Goal: Task Accomplishment & Management: Manage account settings

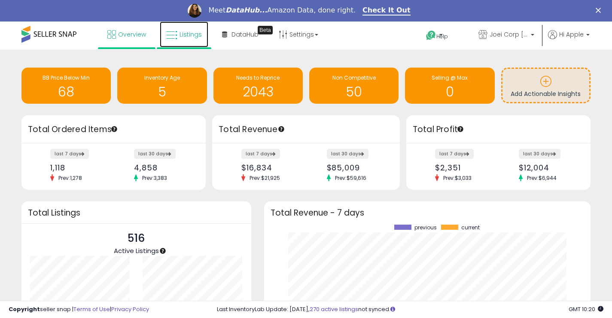
click at [189, 35] on span "Listings" at bounding box center [191, 34] width 22 height 9
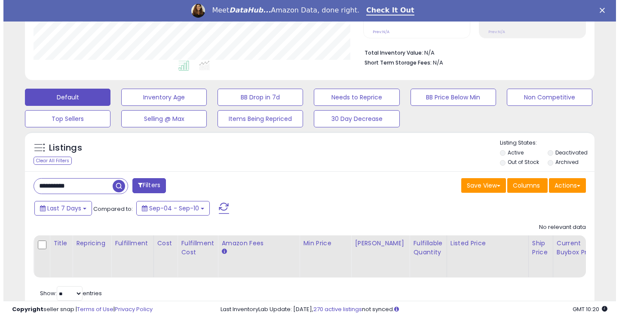
scroll to position [236, 0]
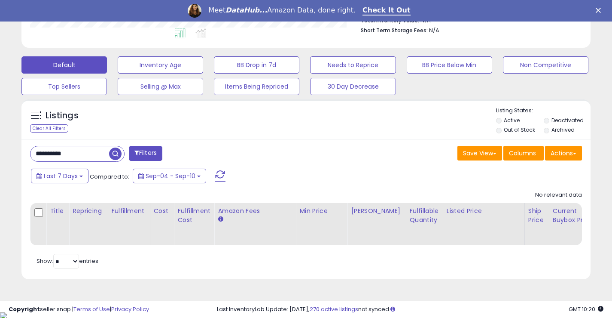
click at [91, 155] on input "**********" at bounding box center [70, 153] width 79 height 15
click at [91, 155] on input "**********" at bounding box center [97, 153] width 132 height 15
type input "****"
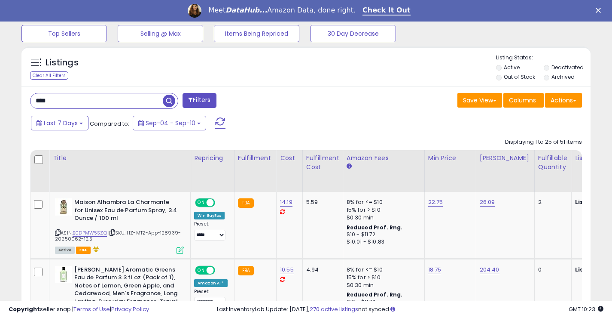
scroll to position [279, 0]
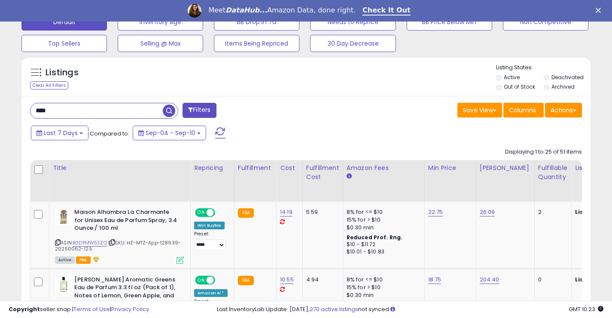
click at [556, 75] on label "Deactivated" at bounding box center [568, 76] width 32 height 7
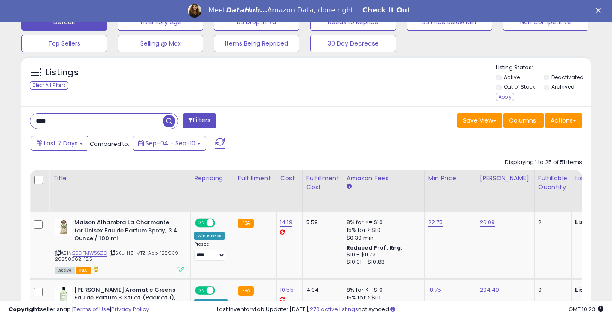
click at [552, 88] on label "Archived" at bounding box center [563, 86] width 23 height 7
click at [507, 96] on div "Apply" at bounding box center [505, 97] width 18 height 8
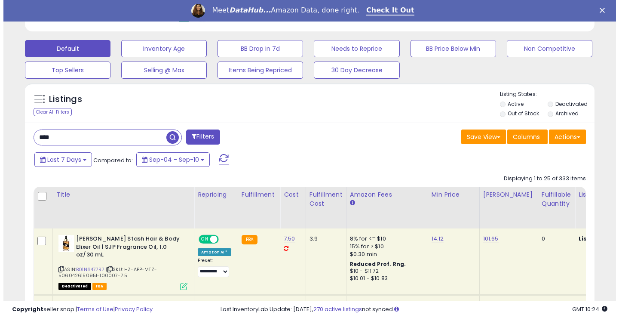
scroll to position [244, 0]
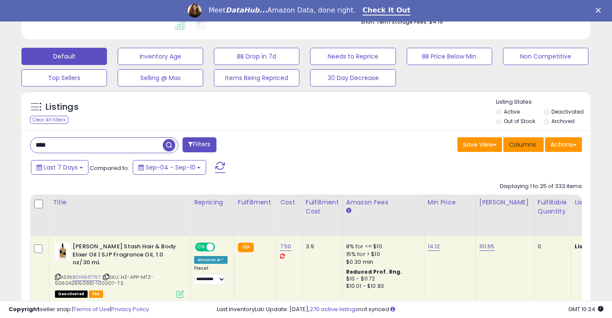
click at [516, 145] on span "Columns" at bounding box center [522, 144] width 27 height 9
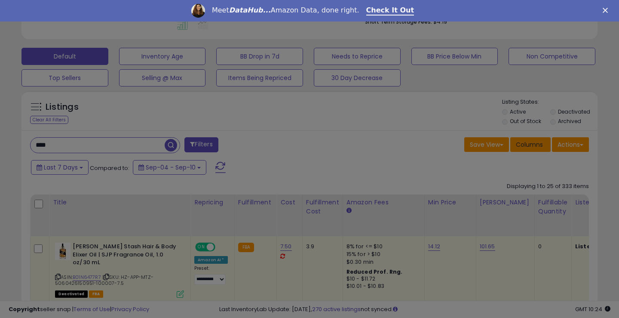
scroll to position [176, 333]
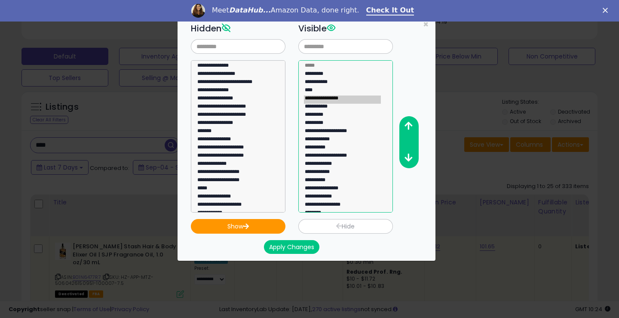
click at [343, 99] on option "**********" at bounding box center [342, 99] width 77 height 8
click at [348, 129] on option "**********" at bounding box center [342, 132] width 77 height 8
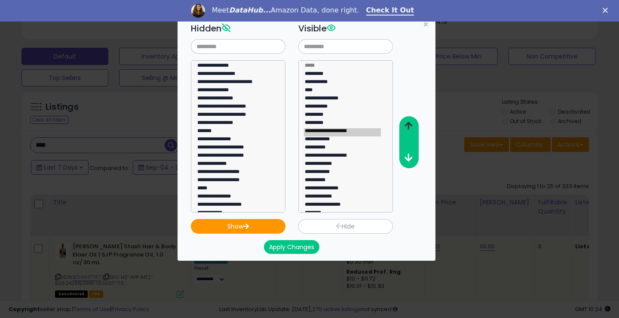
click at [411, 126] on icon "button" at bounding box center [408, 125] width 8 height 9
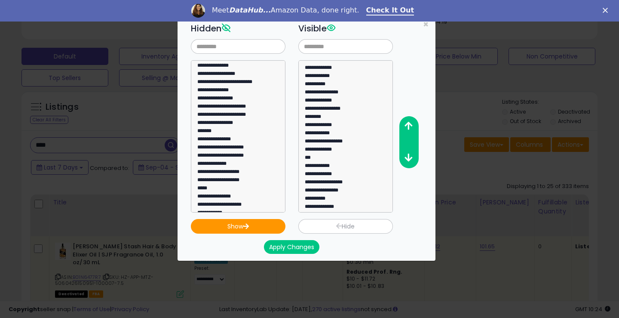
scroll to position [98, 0]
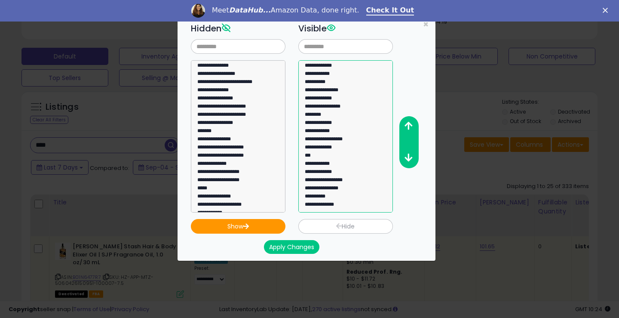
select select "**********"
click at [348, 180] on option "**********" at bounding box center [342, 181] width 77 height 8
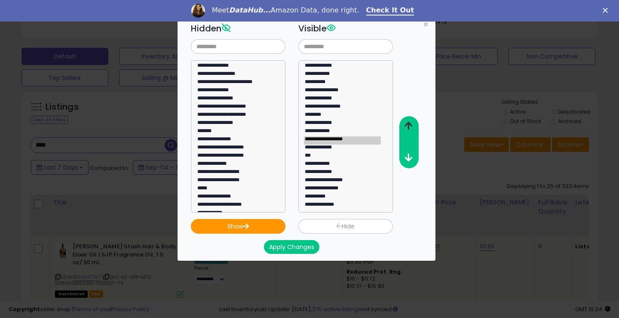
click at [413, 125] on button "button" at bounding box center [408, 126] width 19 height 16
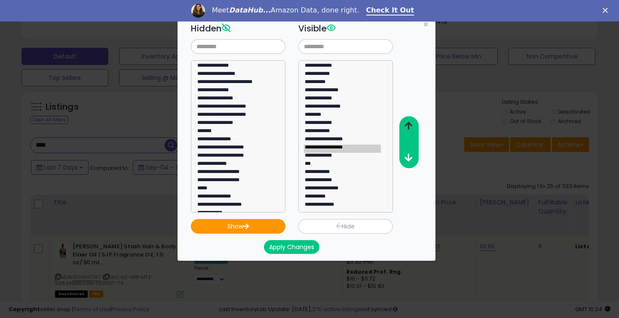
click at [413, 125] on button "button" at bounding box center [408, 126] width 19 height 16
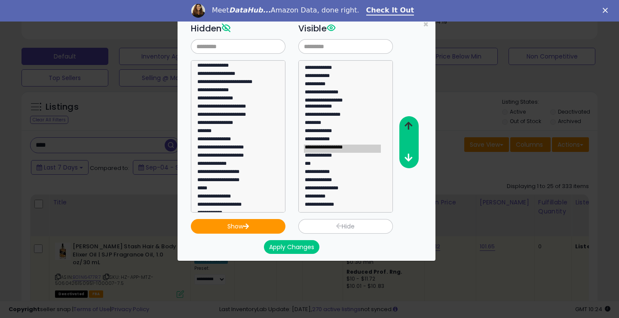
click at [413, 125] on button "button" at bounding box center [408, 126] width 19 height 16
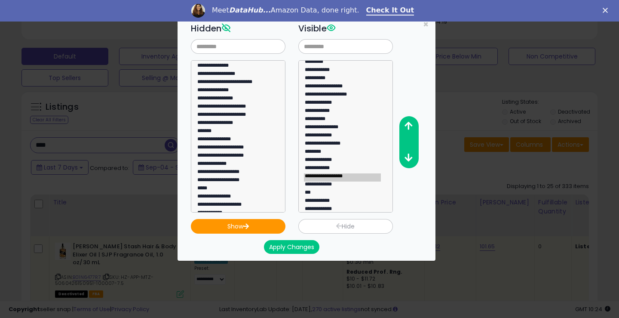
scroll to position [49, 0]
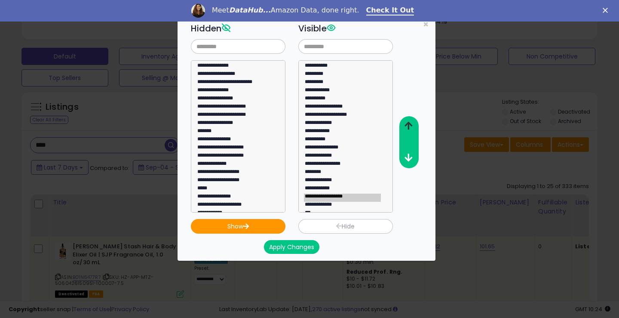
click at [406, 125] on icon "button" at bounding box center [408, 125] width 8 height 9
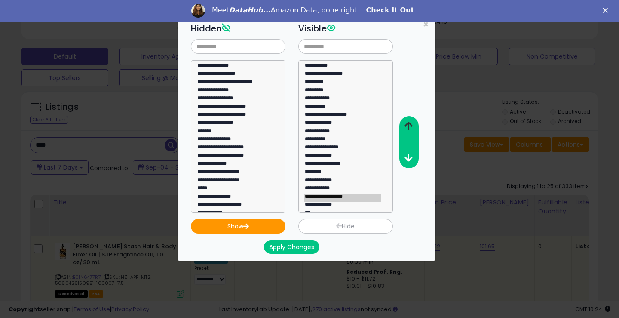
click at [406, 125] on icon "button" at bounding box center [408, 125] width 8 height 9
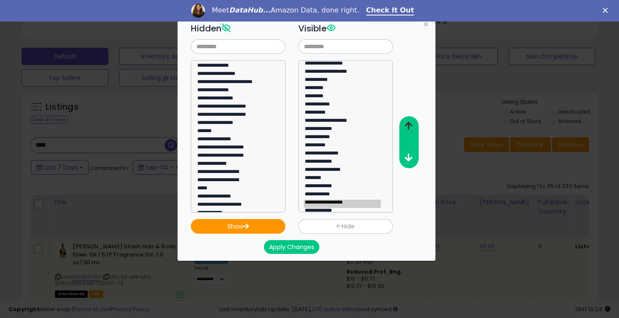
click at [406, 125] on icon "button" at bounding box center [408, 125] width 8 height 9
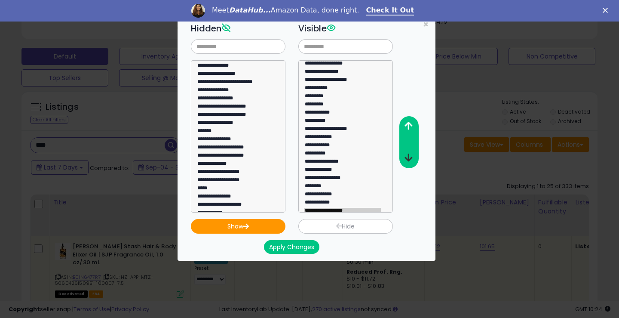
click at [414, 162] on button "button" at bounding box center [408, 158] width 19 height 16
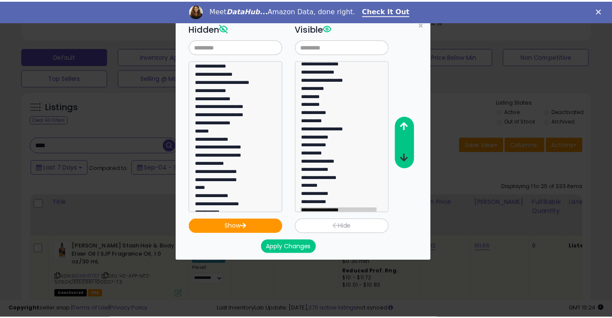
scroll to position [27, 0]
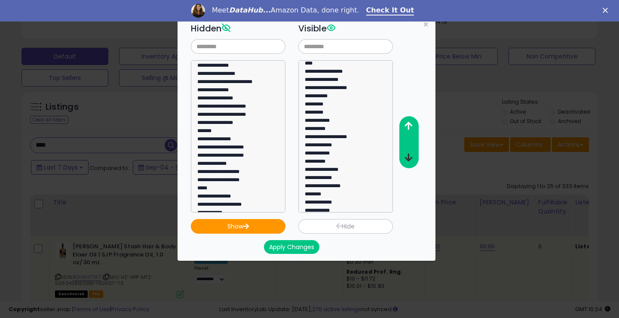
click at [414, 162] on button "button" at bounding box center [408, 158] width 19 height 16
click at [296, 245] on button "Apply Changes" at bounding box center [291, 247] width 55 height 14
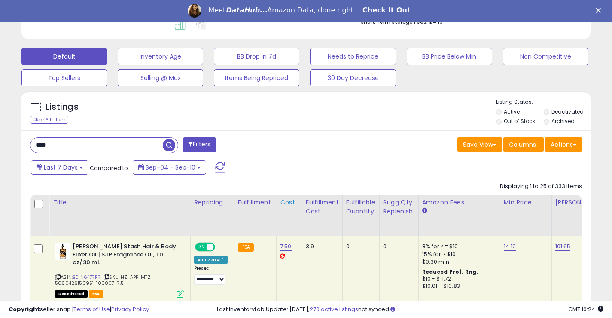
scroll to position [429467, 429314]
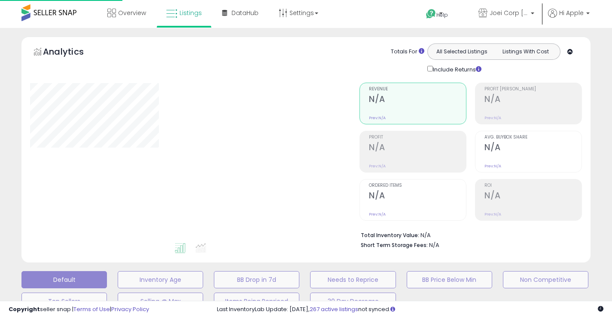
scroll to position [216, 0]
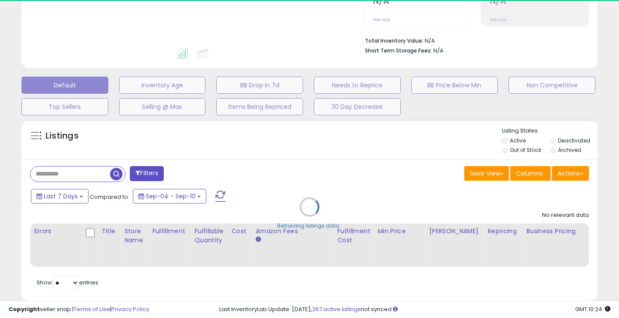
type input "****"
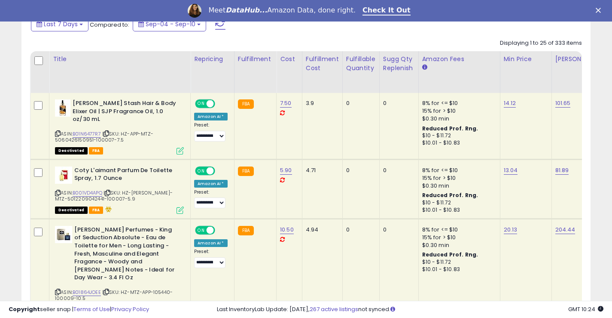
scroll to position [345, 0]
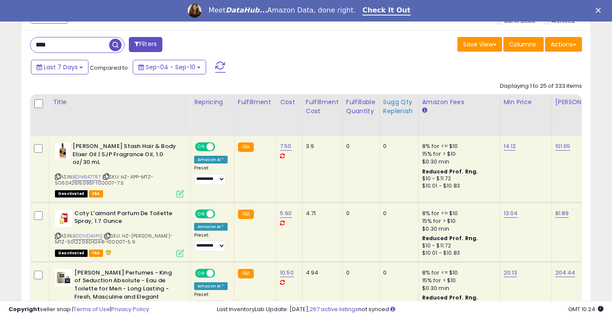
click at [398, 106] on div "Sugg Qty Replenish" at bounding box center [399, 107] width 32 height 18
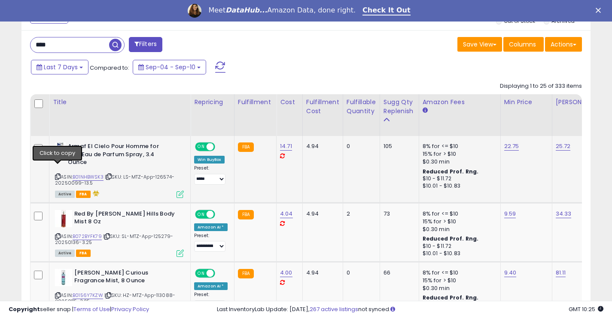
click at [58, 174] on icon at bounding box center [58, 176] width 6 height 5
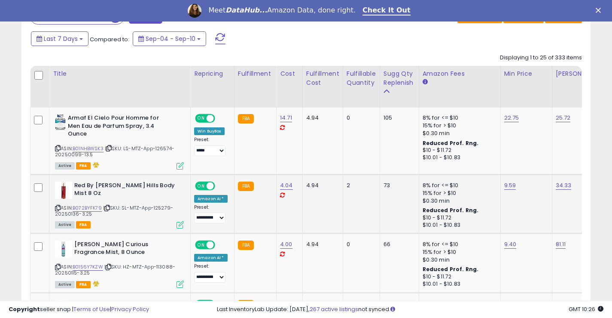
scroll to position [388, 0]
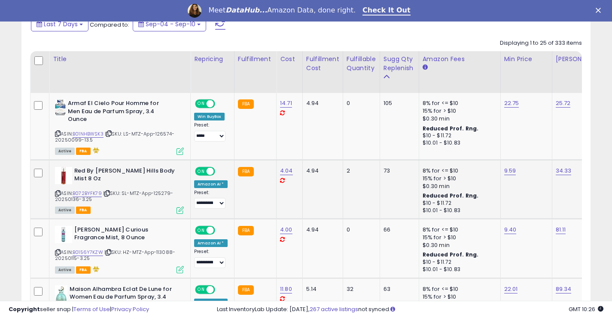
click at [59, 191] on icon at bounding box center [58, 193] width 6 height 5
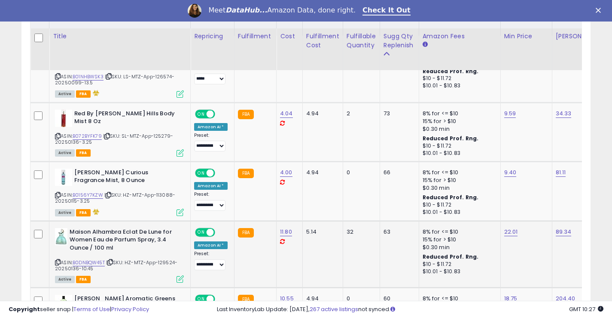
scroll to position [473, 0]
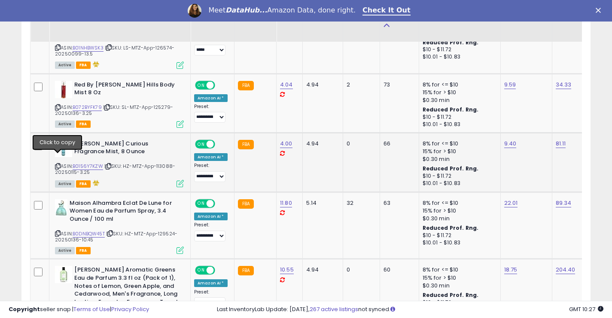
click at [57, 164] on icon at bounding box center [58, 166] width 6 height 5
click at [58, 230] on span "| SKU: HZ-MTZ-App-129524-20250136-10.45" at bounding box center [116, 236] width 122 height 13
click at [59, 231] on icon at bounding box center [58, 233] width 6 height 5
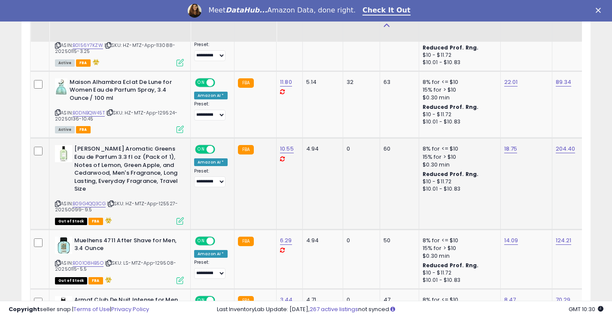
scroll to position [602, 0]
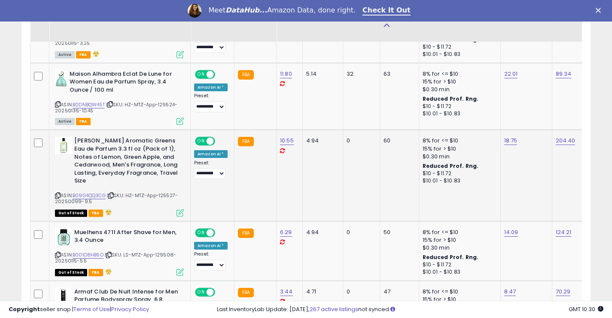
click at [57, 193] on icon at bounding box center [58, 195] width 6 height 5
click at [60, 193] on icon at bounding box center [58, 195] width 6 height 5
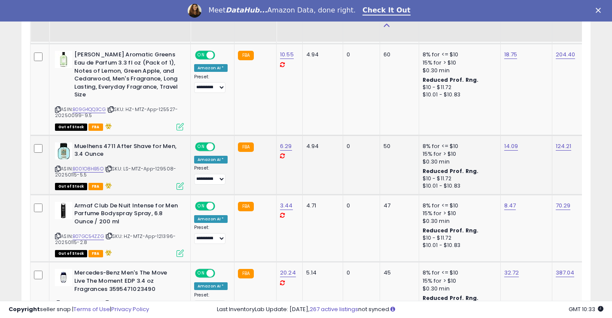
click at [57, 166] on icon at bounding box center [58, 168] width 6 height 5
click at [57, 233] on icon at bounding box center [58, 235] width 6 height 5
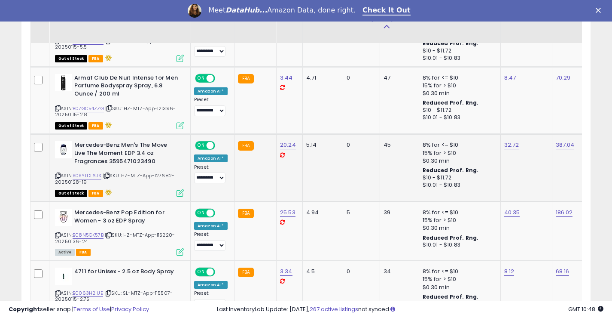
scroll to position [817, 0]
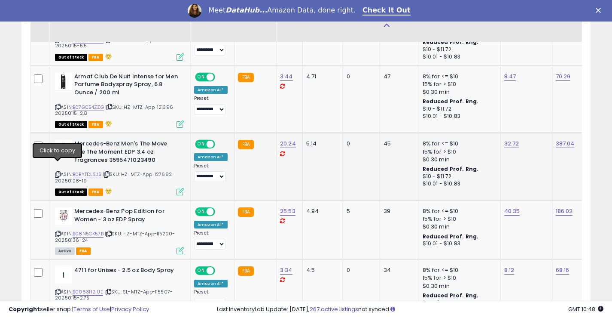
click at [58, 172] on icon at bounding box center [58, 174] width 6 height 5
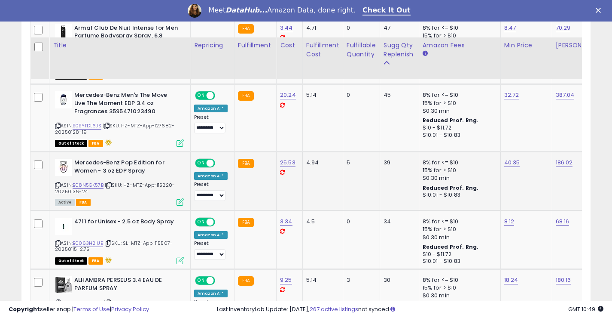
scroll to position [903, 0]
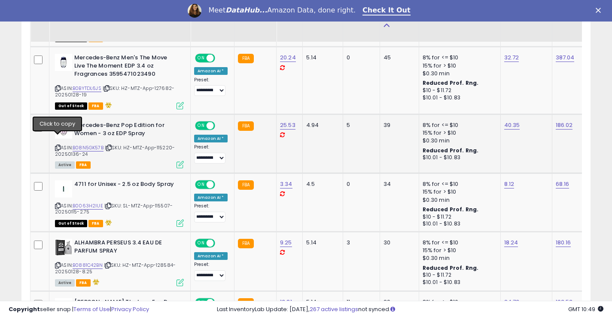
drag, startPoint x: 59, startPoint y: 140, endPoint x: 66, endPoint y: 137, distance: 7.5
click at [59, 145] on icon at bounding box center [58, 147] width 6 height 5
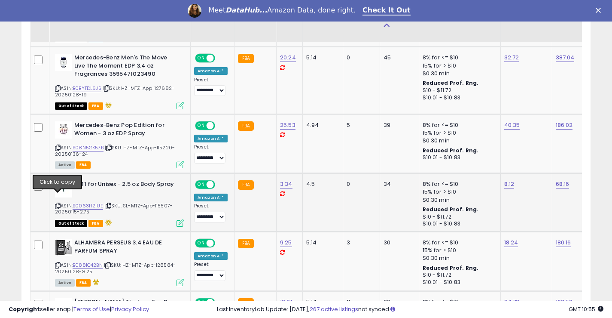
click at [58, 203] on icon at bounding box center [58, 205] width 6 height 5
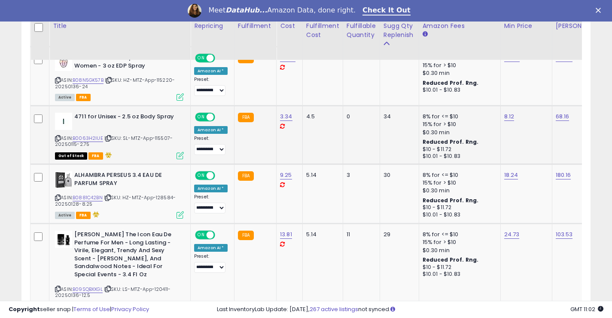
scroll to position [989, 0]
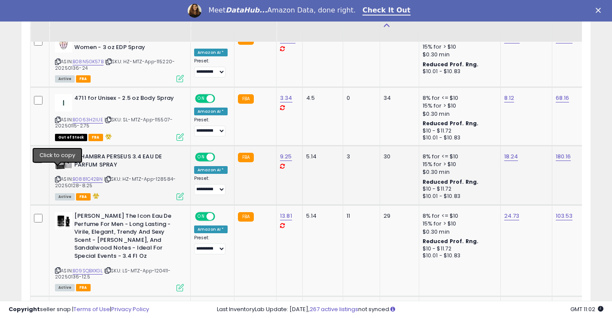
click at [57, 177] on icon at bounding box center [58, 179] width 6 height 5
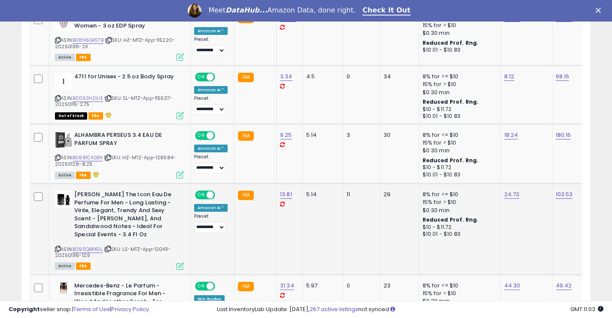
scroll to position [1075, 0]
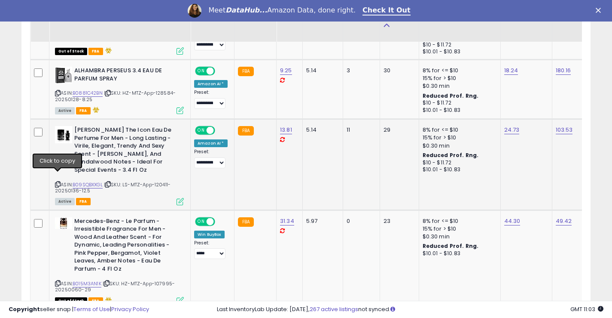
click at [58, 182] on icon at bounding box center [58, 184] width 6 height 5
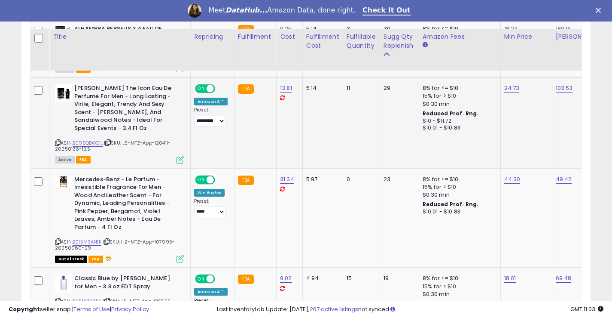
scroll to position [1161, 0]
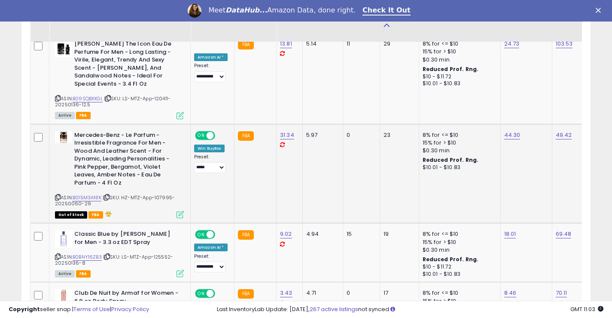
click at [58, 195] on icon at bounding box center [58, 197] width 6 height 5
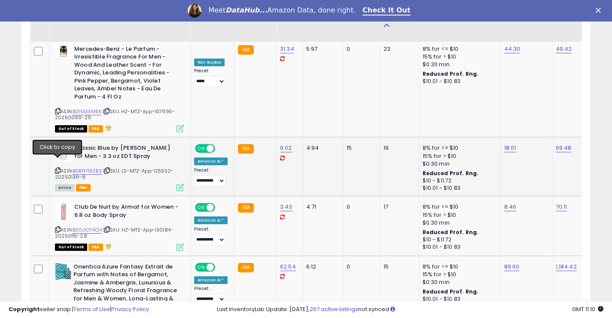
click at [55, 168] on icon at bounding box center [58, 170] width 6 height 5
click at [58, 227] on icon at bounding box center [58, 229] width 6 height 5
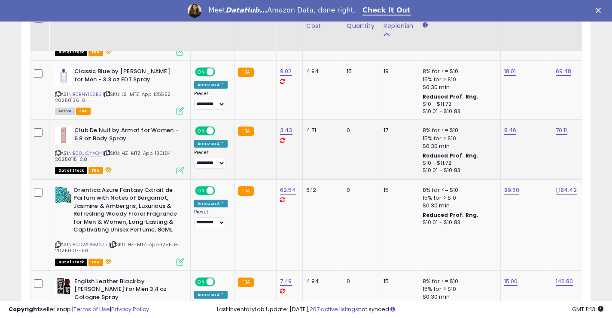
scroll to position [1333, 0]
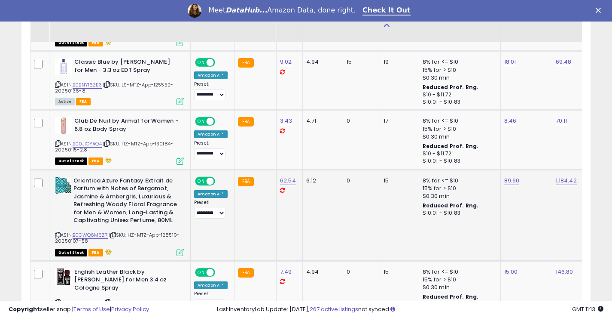
click at [60, 232] on icon at bounding box center [58, 234] width 6 height 5
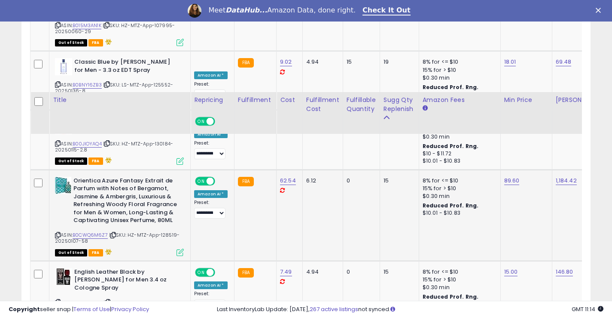
scroll to position [1462, 0]
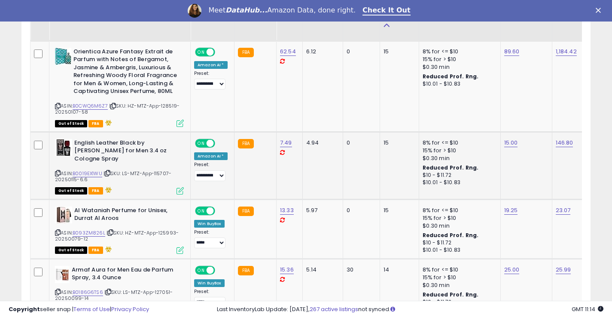
click at [55, 171] on icon at bounding box center [58, 173] width 6 height 5
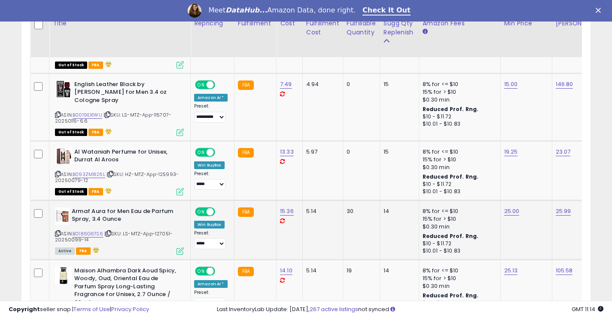
scroll to position [1548, 0]
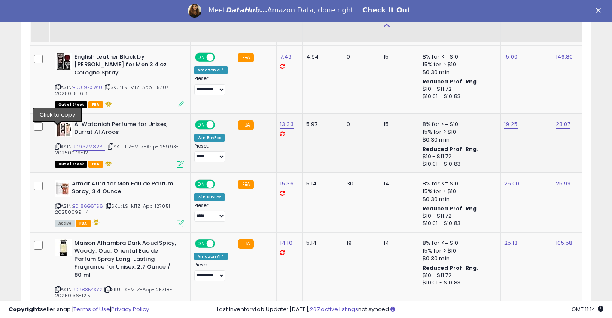
click at [58, 144] on icon at bounding box center [58, 146] width 6 height 5
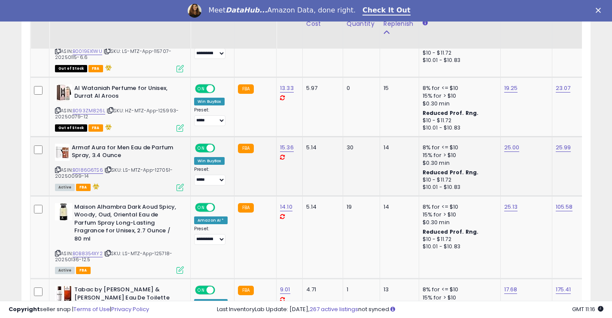
scroll to position [1591, 0]
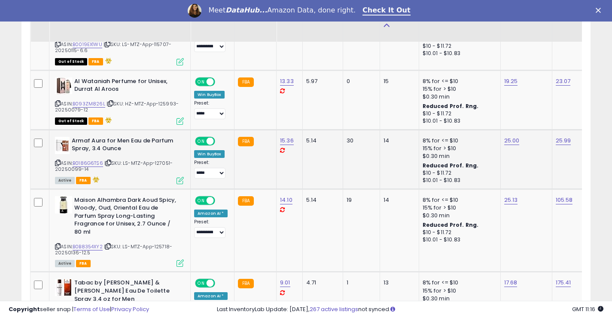
click at [58, 160] on icon at bounding box center [58, 162] width 6 height 5
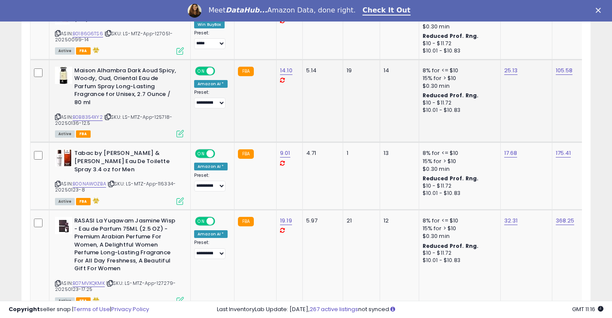
scroll to position [1762, 0]
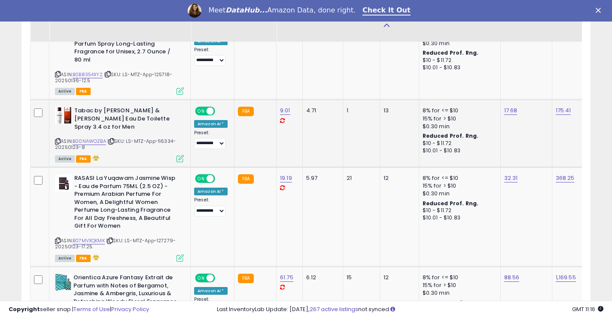
click at [59, 139] on icon at bounding box center [58, 141] width 6 height 5
click at [62, 117] on div "ASIN: B00NAWOZBA | SKU: LS-MTZ-App-116334-20250123-8 Active FBA" at bounding box center [119, 134] width 129 height 55
click at [57, 139] on icon at bounding box center [58, 141] width 6 height 5
click at [56, 238] on icon at bounding box center [58, 240] width 6 height 5
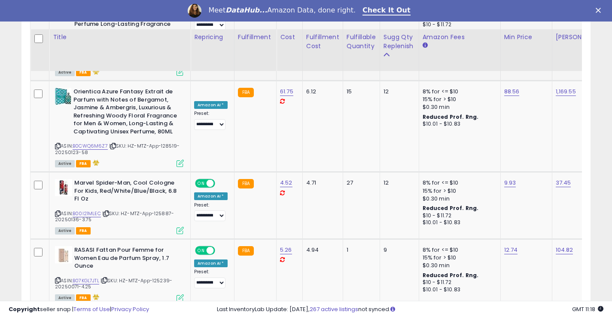
scroll to position [1977, 0]
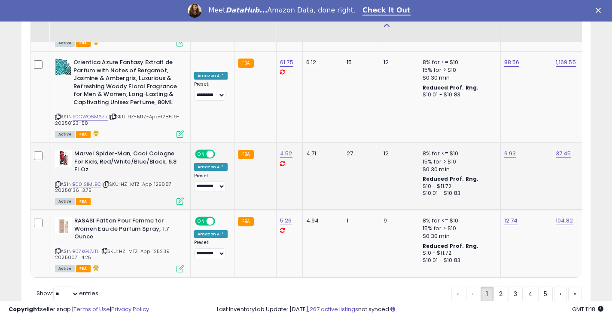
click at [56, 182] on icon at bounding box center [58, 184] width 6 height 5
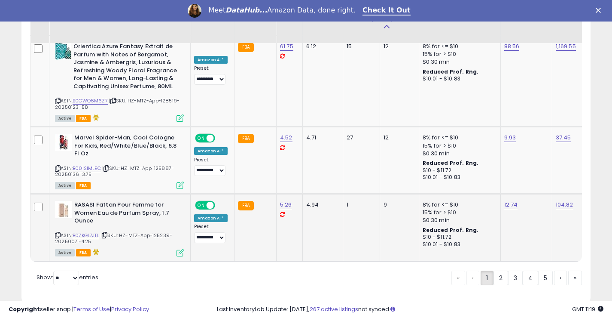
scroll to position [1994, 0]
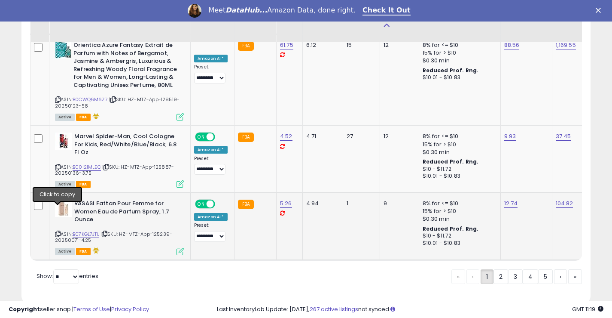
click at [55, 231] on icon at bounding box center [58, 233] width 6 height 5
click at [501, 269] on link "2" at bounding box center [501, 276] width 15 height 15
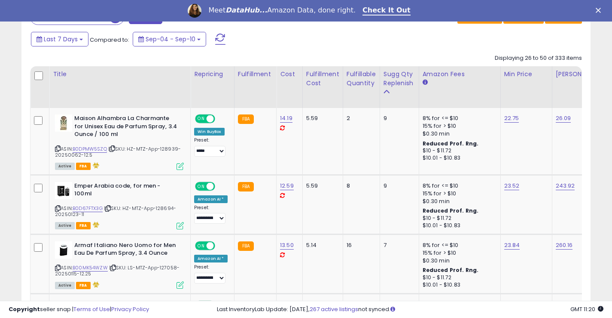
scroll to position [373, 0]
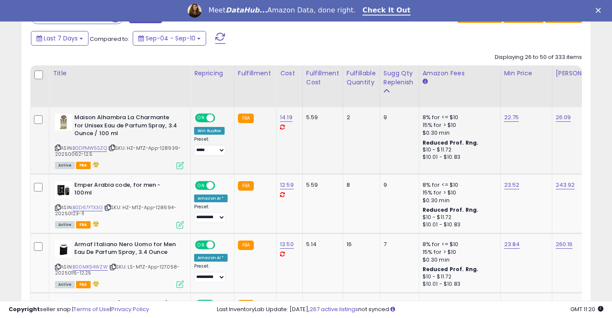
click at [56, 149] on icon at bounding box center [58, 147] width 6 height 5
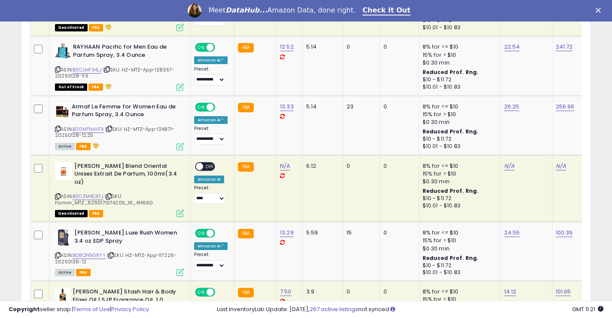
scroll to position [1533, 0]
